Goal: Navigation & Orientation: Understand site structure

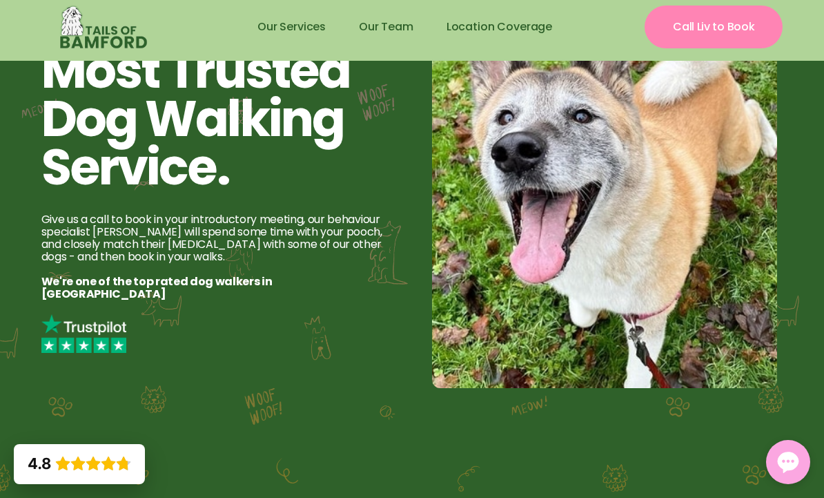
click at [291, 26] on link "Our Services" at bounding box center [291, 26] width 101 height 33
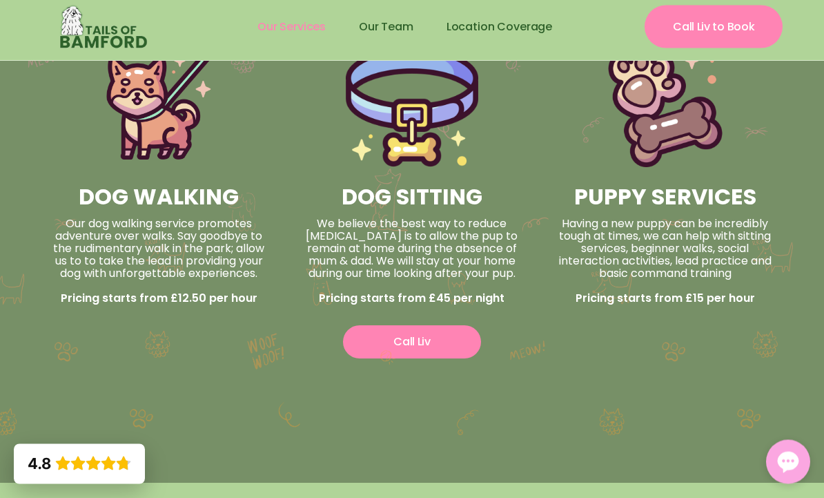
scroll to position [904, 0]
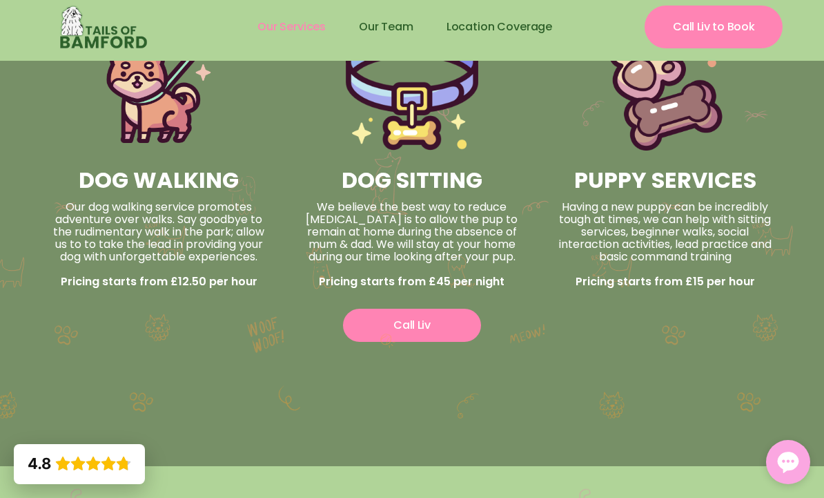
click at [104, 235] on div "Our dog walking service promotes adventure over walks. Say goodbye to the rudim…" at bounding box center [159, 244] width 226 height 87
click at [110, 229] on div "Our dog walking service promotes adventure over walks. Say goodbye to the rudim…" at bounding box center [159, 244] width 226 height 87
click at [153, 271] on div "Our dog walking service promotes adventure over walks. Say goodbye to the rudim…" at bounding box center [159, 244] width 226 height 87
click at [130, 217] on div "Our dog walking service promotes adventure over walks. Say goodbye to the rudim…" at bounding box center [159, 244] width 226 height 87
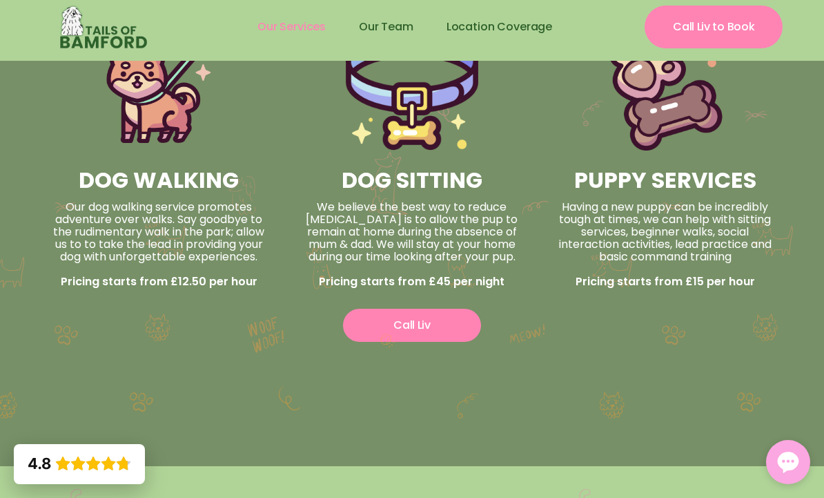
click at [133, 224] on div "Our dog walking service promotes adventure over walks. Say goodbye to the rudim…" at bounding box center [159, 244] width 226 height 87
click at [132, 224] on div "Our dog walking service promotes adventure over walks. Say goodbye to the rudim…" at bounding box center [159, 244] width 226 height 87
click at [141, 239] on div "Our dog walking service promotes adventure over walks. Say goodbye to the rudim…" at bounding box center [159, 244] width 226 height 87
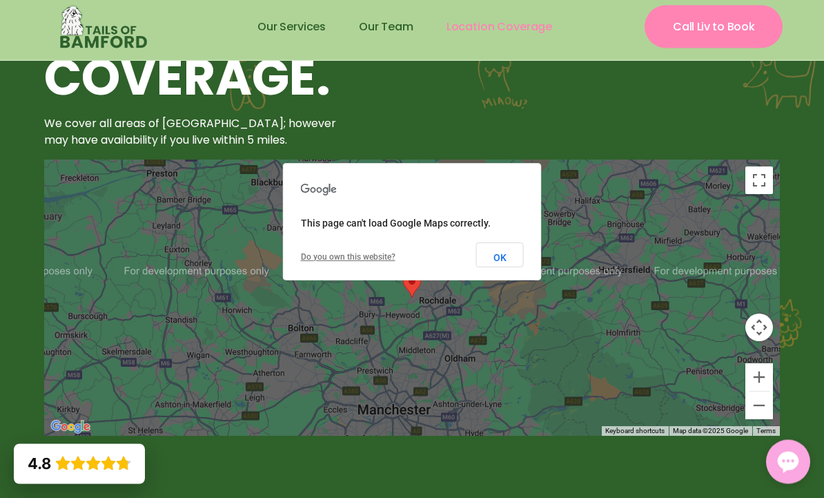
scroll to position [2750, 0]
click at [498, 259] on button "OK" at bounding box center [500, 254] width 48 height 25
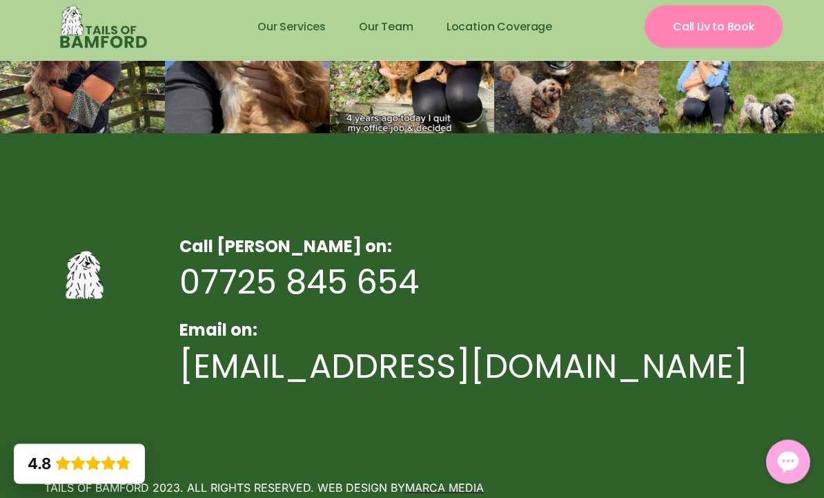
scroll to position [3428, 0]
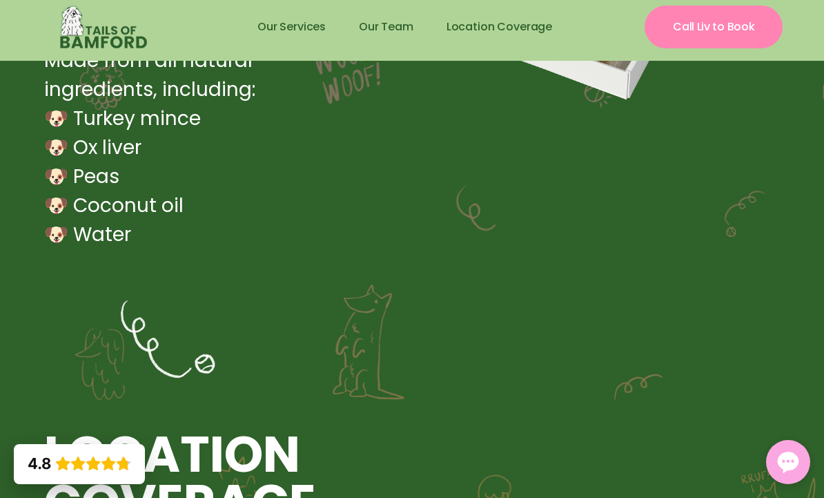
click at [379, 20] on link "Our Team" at bounding box center [386, 26] width 88 height 33
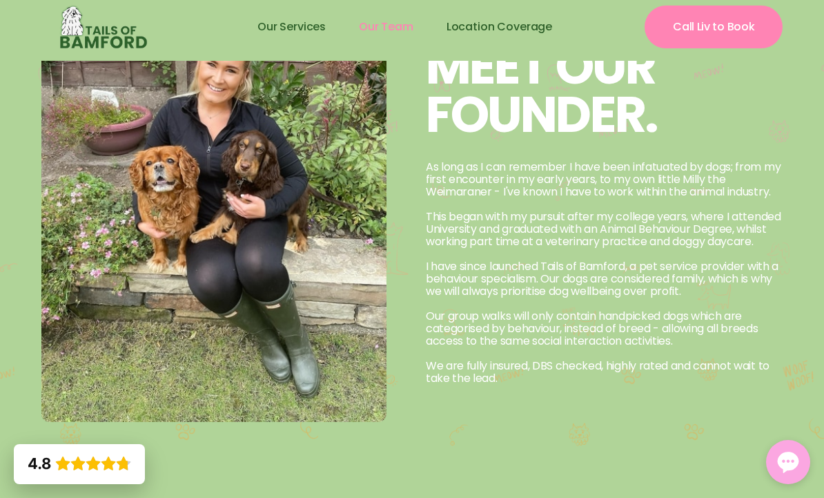
scroll to position [1452, 0]
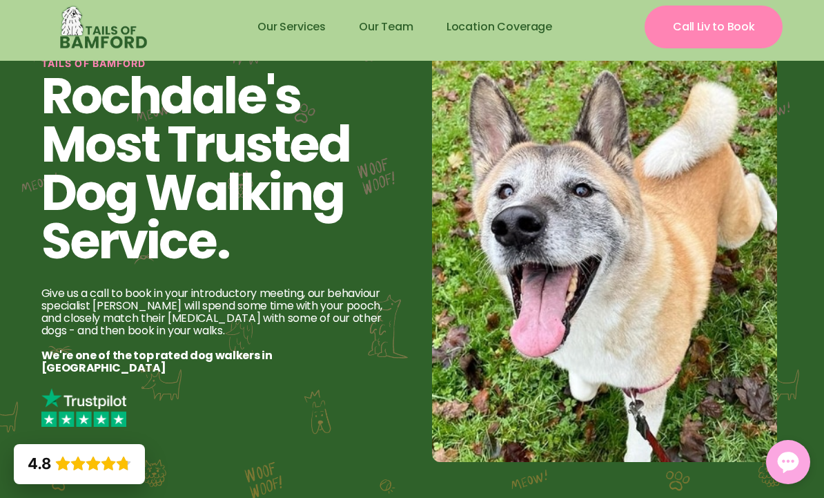
scroll to position [75, 0]
